Goal: Information Seeking & Learning: Learn about a topic

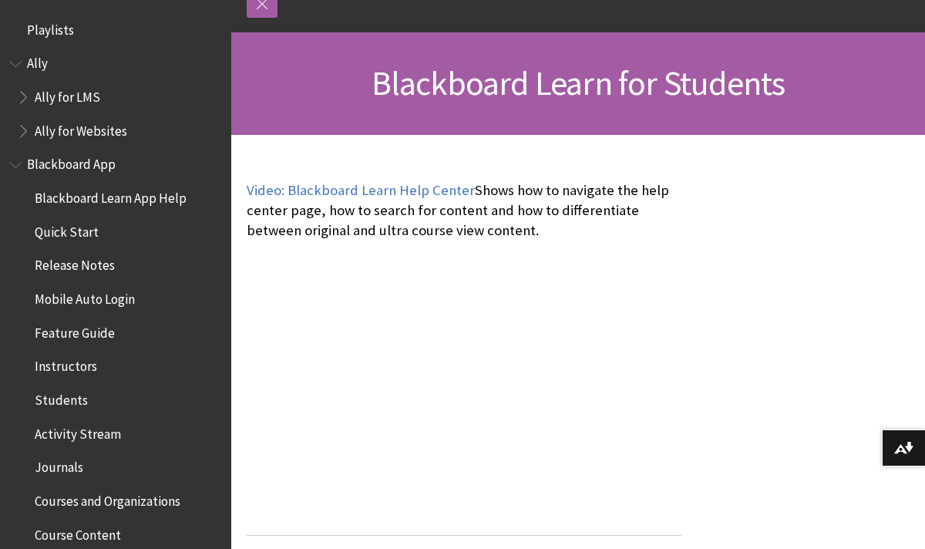
scroll to position [1485, 0]
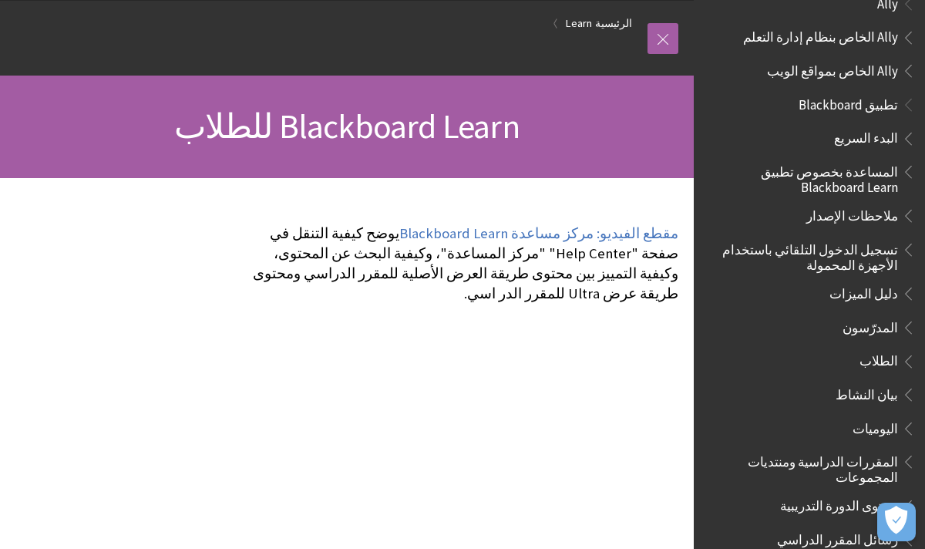
scroll to position [28, 0]
click at [873, 104] on span "تطبيق Blackboard" at bounding box center [847, 100] width 103 height 21
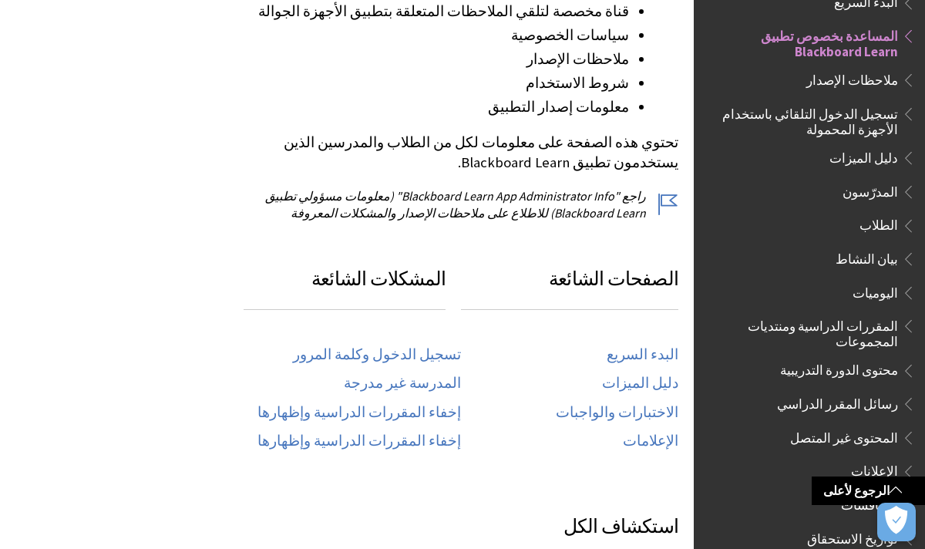
scroll to position [580, 0]
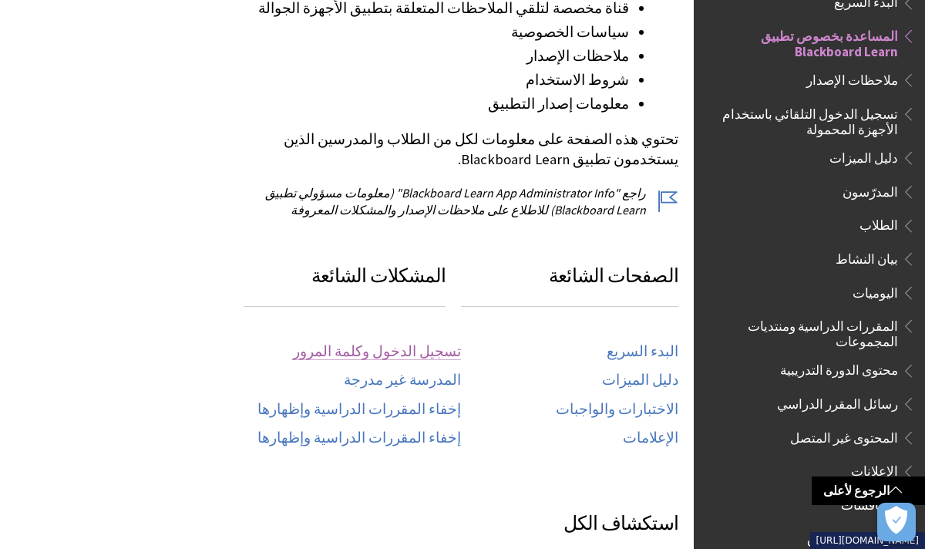
click at [430, 343] on link "تسجيل الدخول وكلمة المرور" at bounding box center [377, 352] width 168 height 18
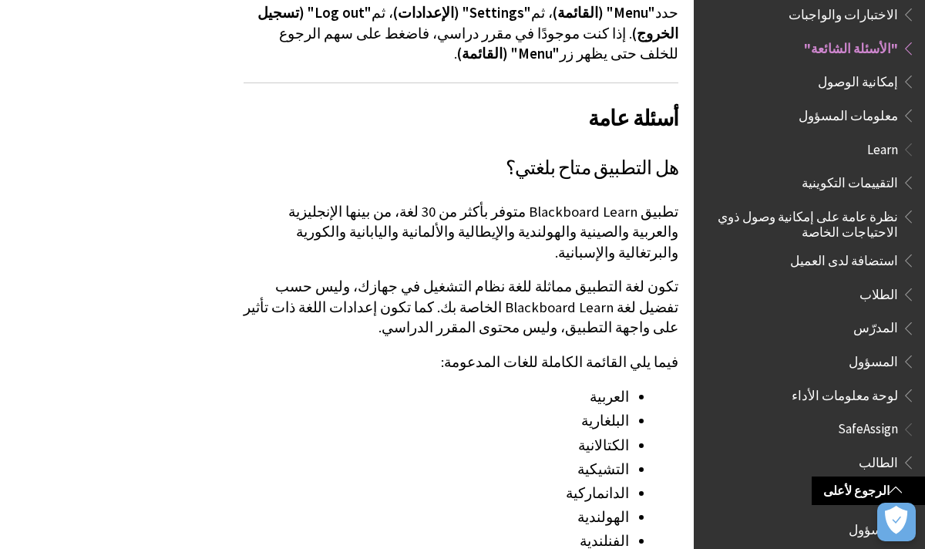
scroll to position [1518, 0]
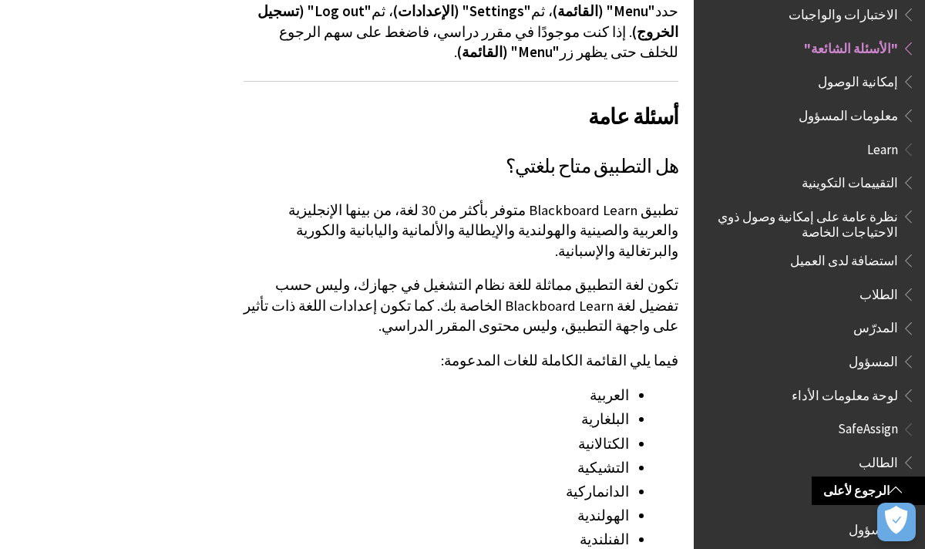
click at [892, 285] on span "الطلاب" at bounding box center [879, 291] width 39 height 21
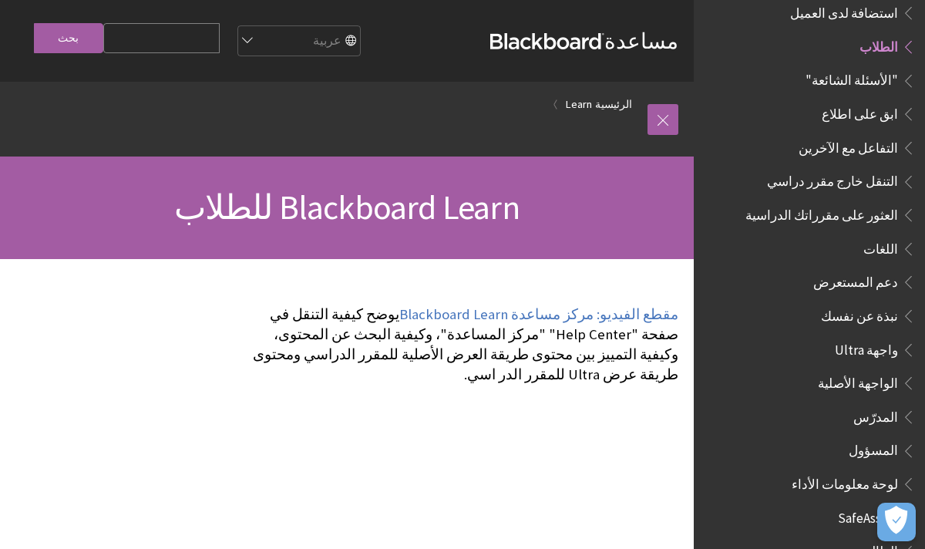
click at [193, 38] on input "Search Query" at bounding box center [161, 38] width 116 height 30
type input "seu"
click at [85, 43] on input "بحث" at bounding box center [68, 38] width 69 height 30
click at [68, 38] on input "بحث" at bounding box center [68, 38] width 69 height 30
click at [189, 42] on input "seu" at bounding box center [161, 38] width 116 height 30
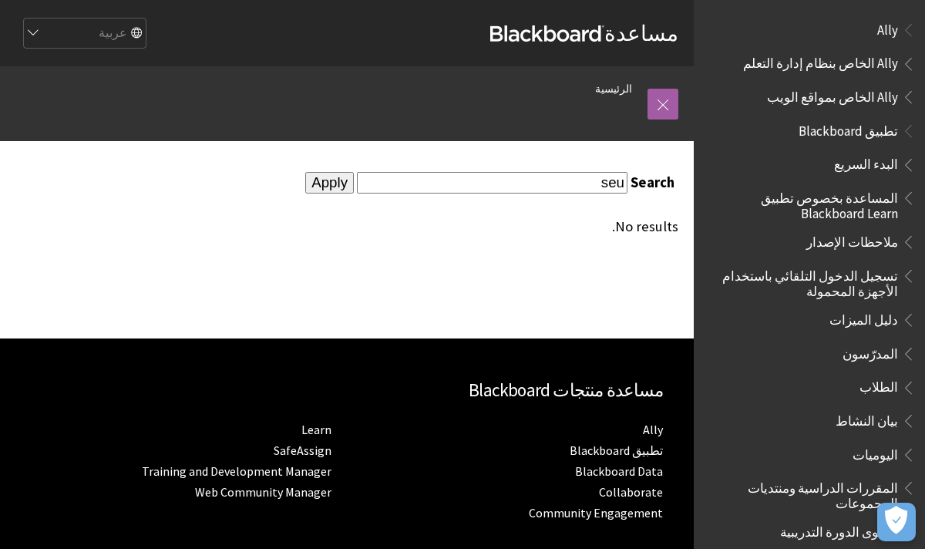
click at [468, 174] on input "seu" at bounding box center [492, 182] width 271 height 21
type input "s"
type input "learn"
click at [354, 186] on input "Apply" at bounding box center [329, 183] width 49 height 22
click at [354, 187] on input "Apply" at bounding box center [329, 183] width 49 height 22
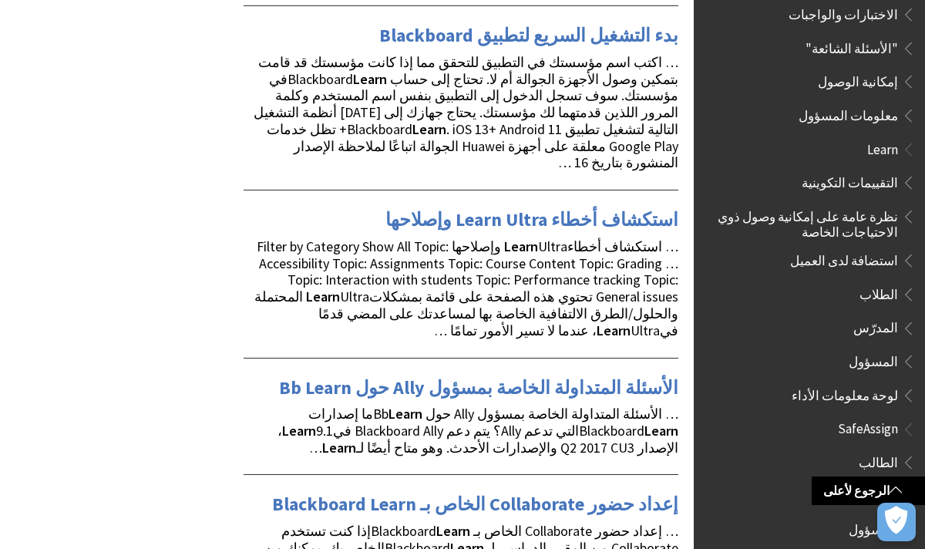
scroll to position [854, 0]
click at [905, 450] on span "Book outline for Blackboard SafeAssign" at bounding box center [906, 459] width 16 height 19
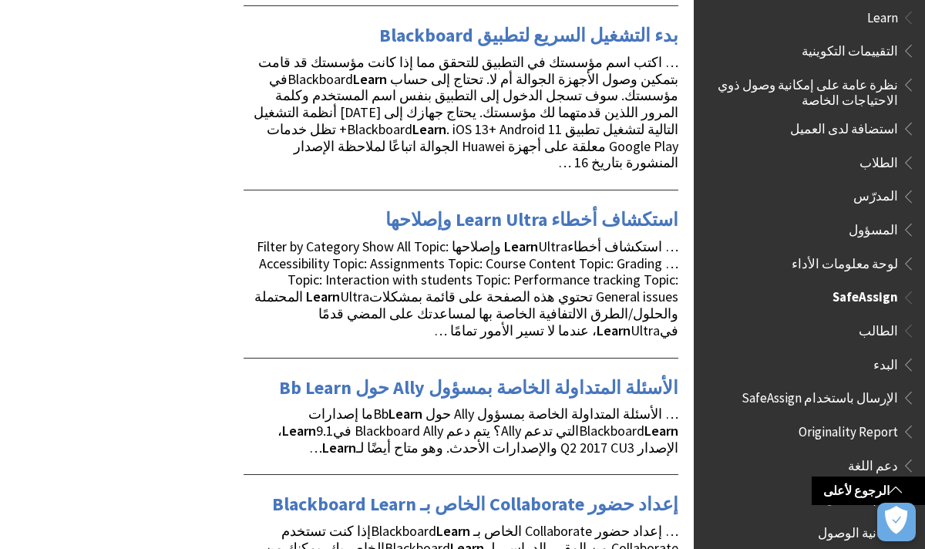
scroll to position [995, 0]
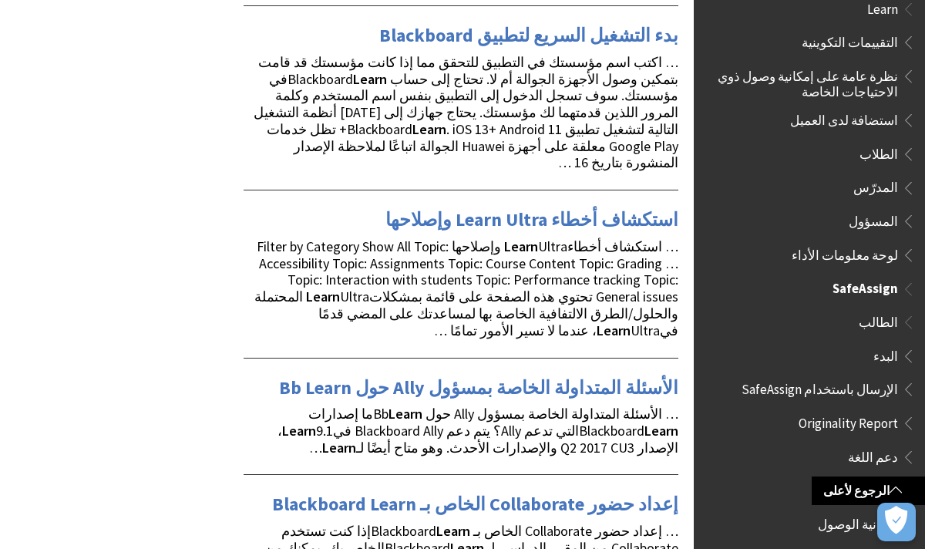
click at [886, 345] on span "البدء" at bounding box center [886, 353] width 25 height 21
